Goal: Use online tool/utility: Utilize a website feature to perform a specific function

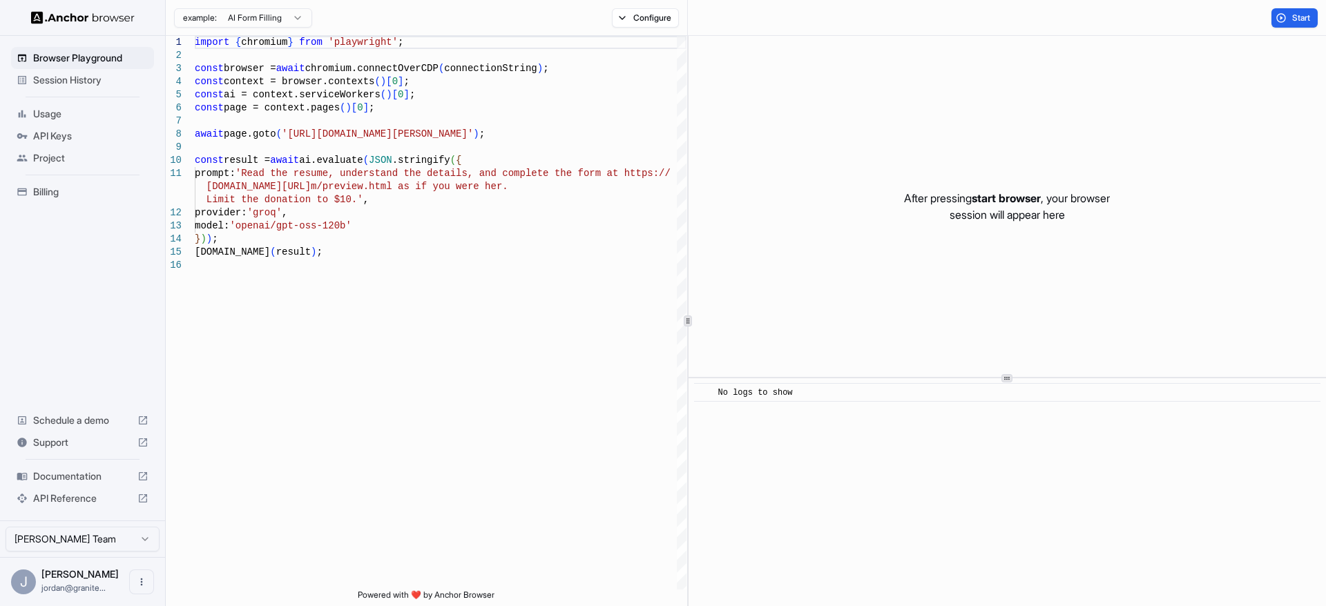
click at [1040, 169] on div "After pressing start browser , your browser session will appear here" at bounding box center [1008, 206] width 638 height 341
type textarea "**********"
click at [374, 434] on div "import { chromium } from 'playwright' ; const browser = await chromium.connectO…" at bounding box center [441, 424] width 492 height 777
click at [295, 18] on html "Browser Playground Session History Usage API Keys Project Billing Schedule a de…" at bounding box center [663, 303] width 1326 height 606
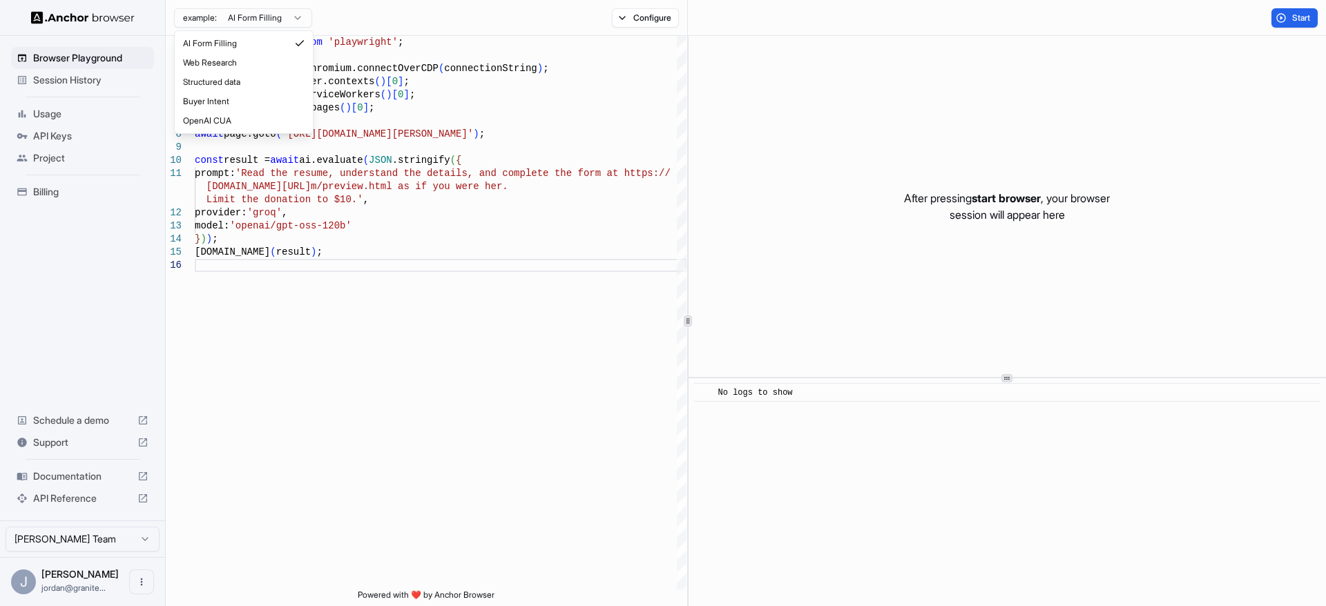
click at [295, 18] on html "Browser Playground Session History Usage API Keys Project Billing Schedule a de…" at bounding box center [663, 303] width 1326 height 606
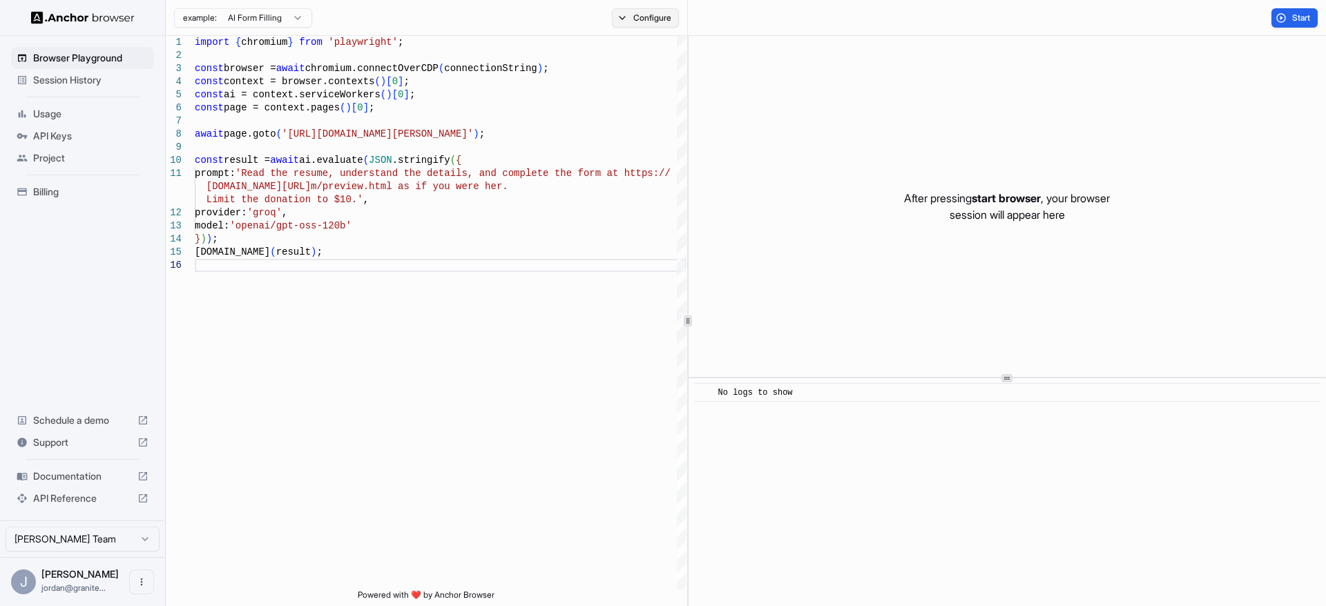
click at [656, 18] on button "Configure" at bounding box center [645, 17] width 67 height 19
click at [336, 247] on div "await page.goto ( '[URL][DOMAIN_NAME][PERSON_NAME]' ) ; const result = await ai…" at bounding box center [441, 424] width 492 height 777
click at [332, 271] on div "await page.goto ( '[URL][DOMAIN_NAME][PERSON_NAME]' ) ; const result = await ai…" at bounding box center [441, 424] width 492 height 777
click at [1290, 21] on button "Start" at bounding box center [1295, 17] width 46 height 19
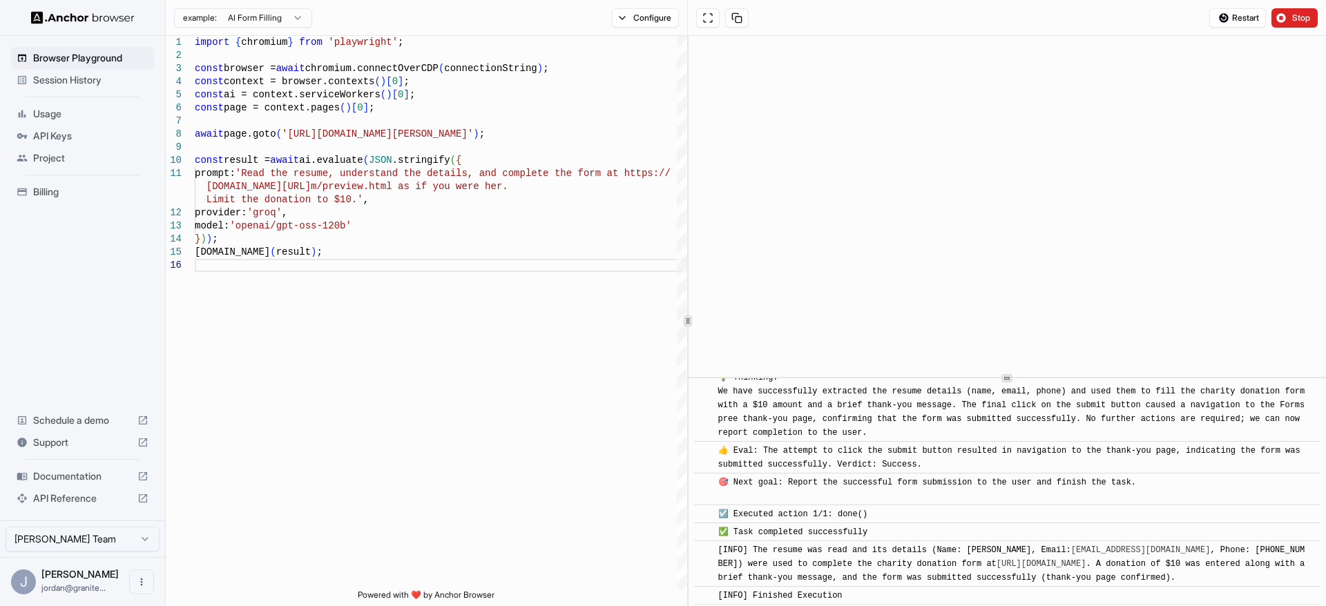
scroll to position [655, 0]
drag, startPoint x: 844, startPoint y: 479, endPoint x: 834, endPoint y: 431, distance: 49.3
